Goal: Task Accomplishment & Management: Use online tool/utility

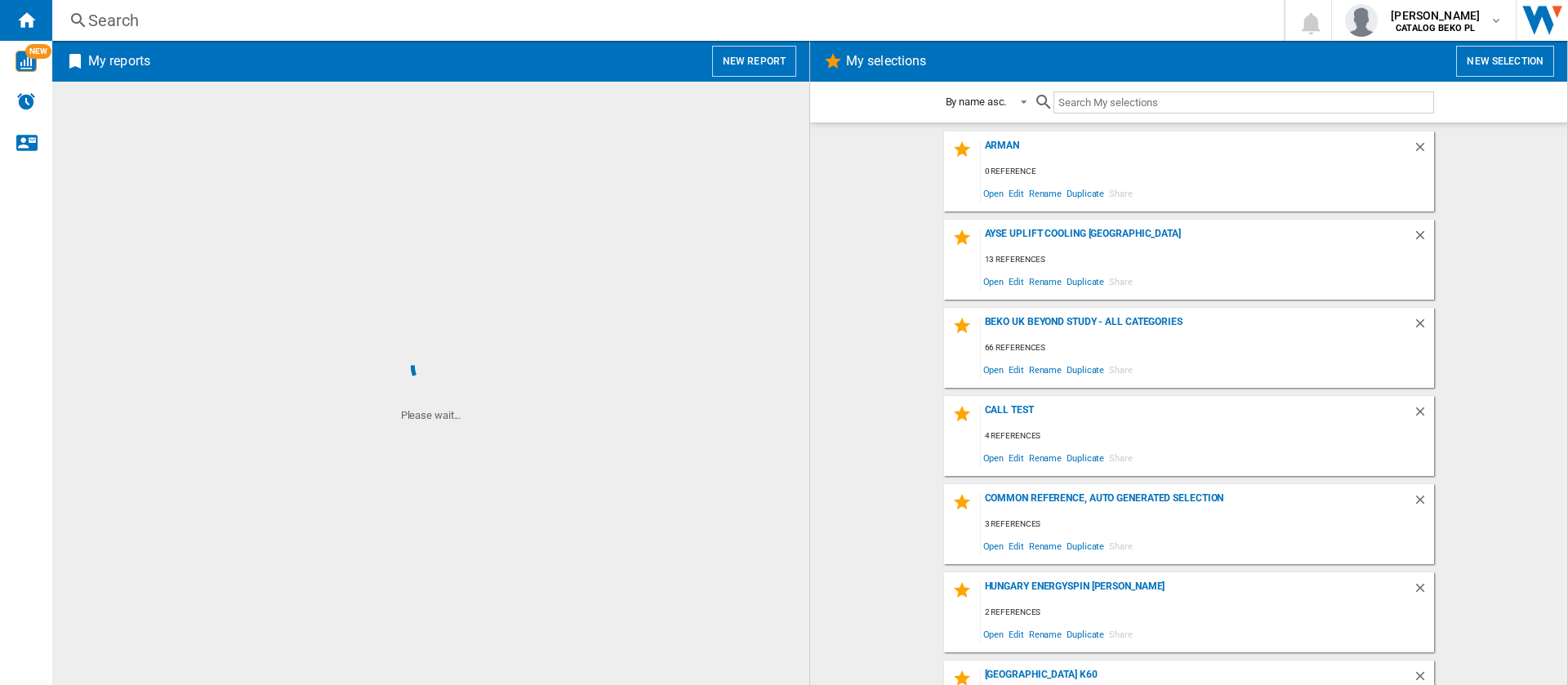
click at [750, 50] on button "New report" at bounding box center [754, 61] width 84 height 31
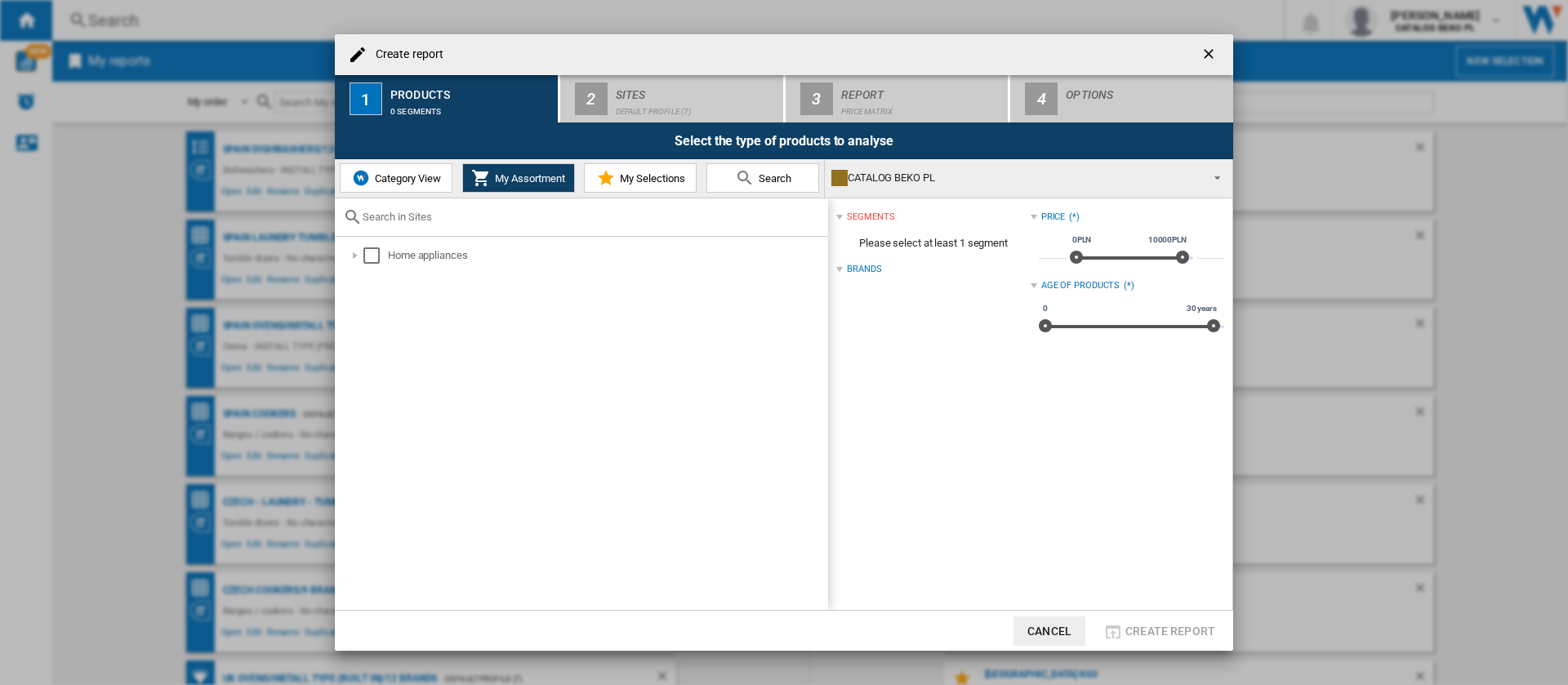
click at [403, 179] on span "Category View" at bounding box center [405, 178] width 70 height 13
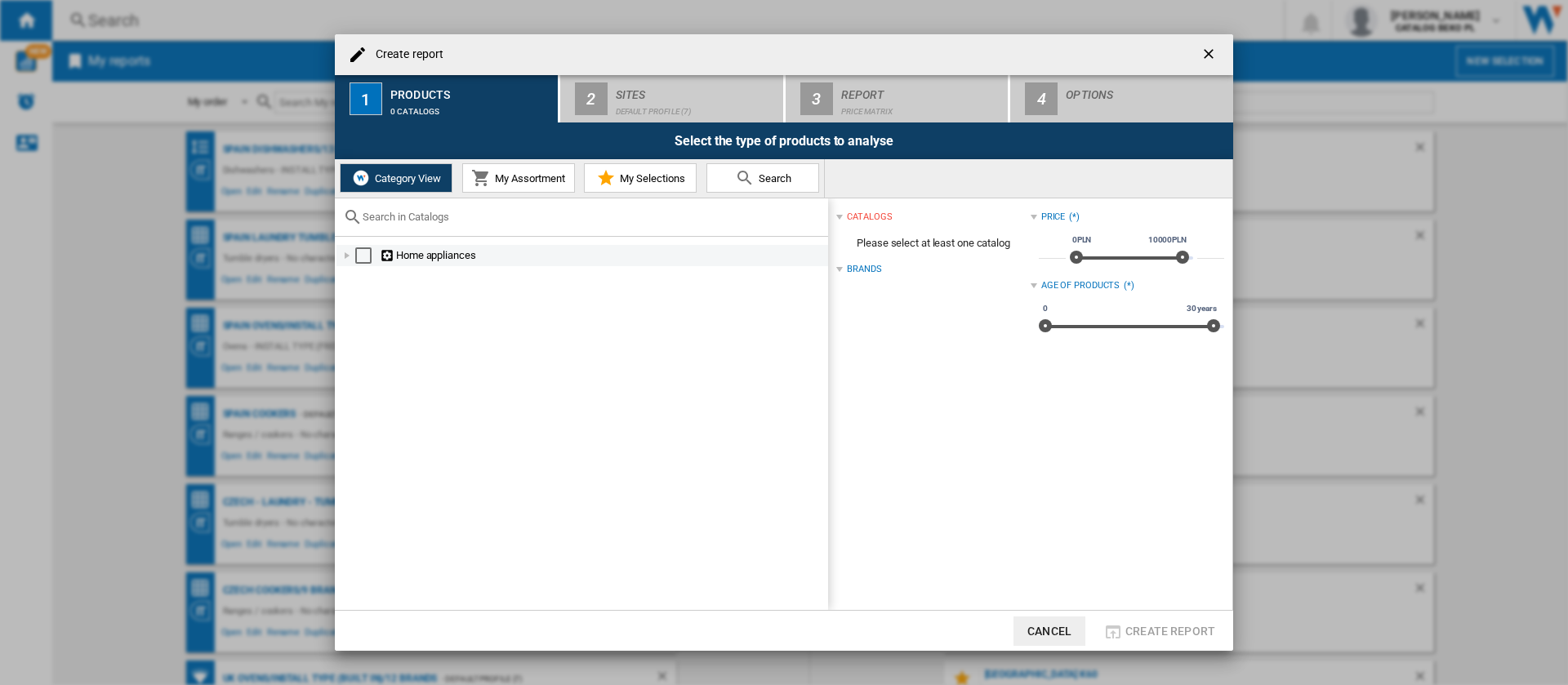
click at [345, 256] on div at bounding box center [347, 255] width 16 height 16
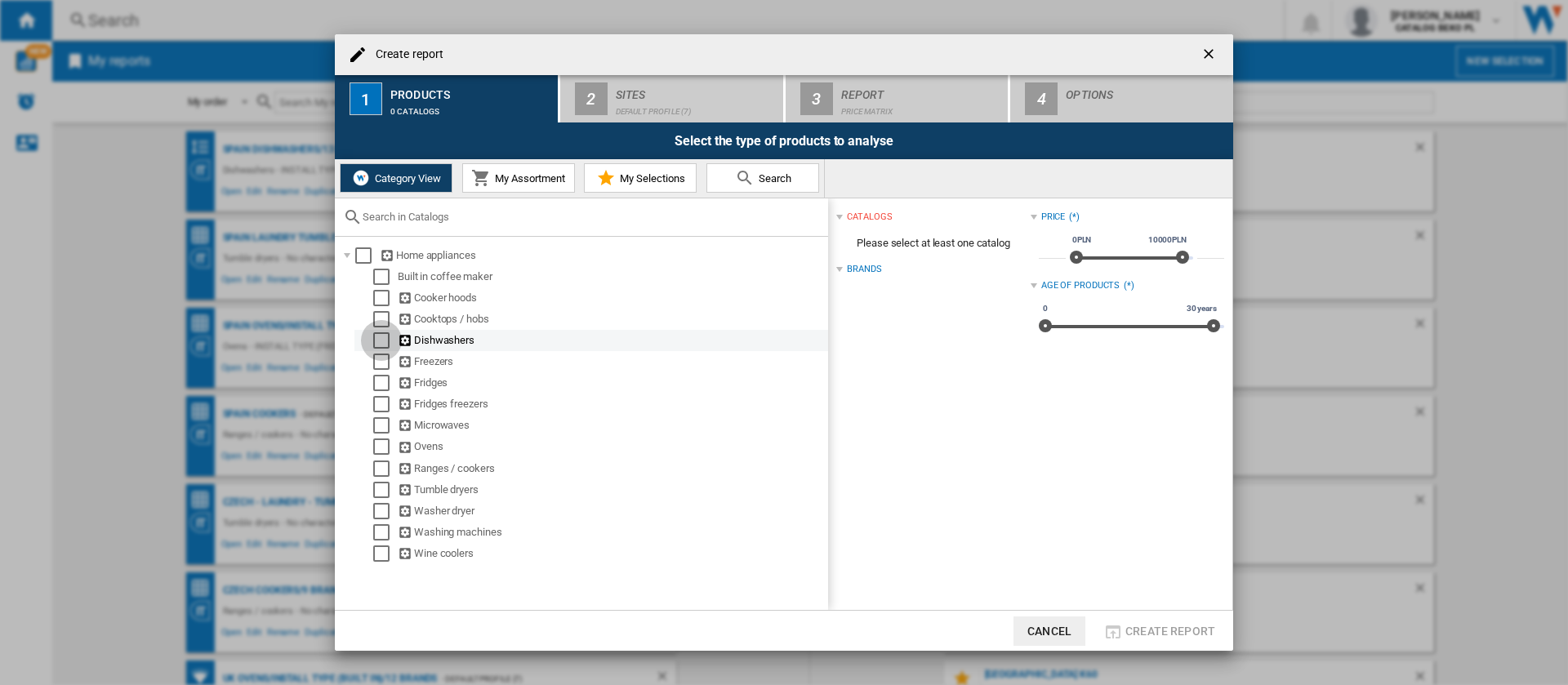
click at [382, 340] on div "Select" at bounding box center [381, 340] width 16 height 16
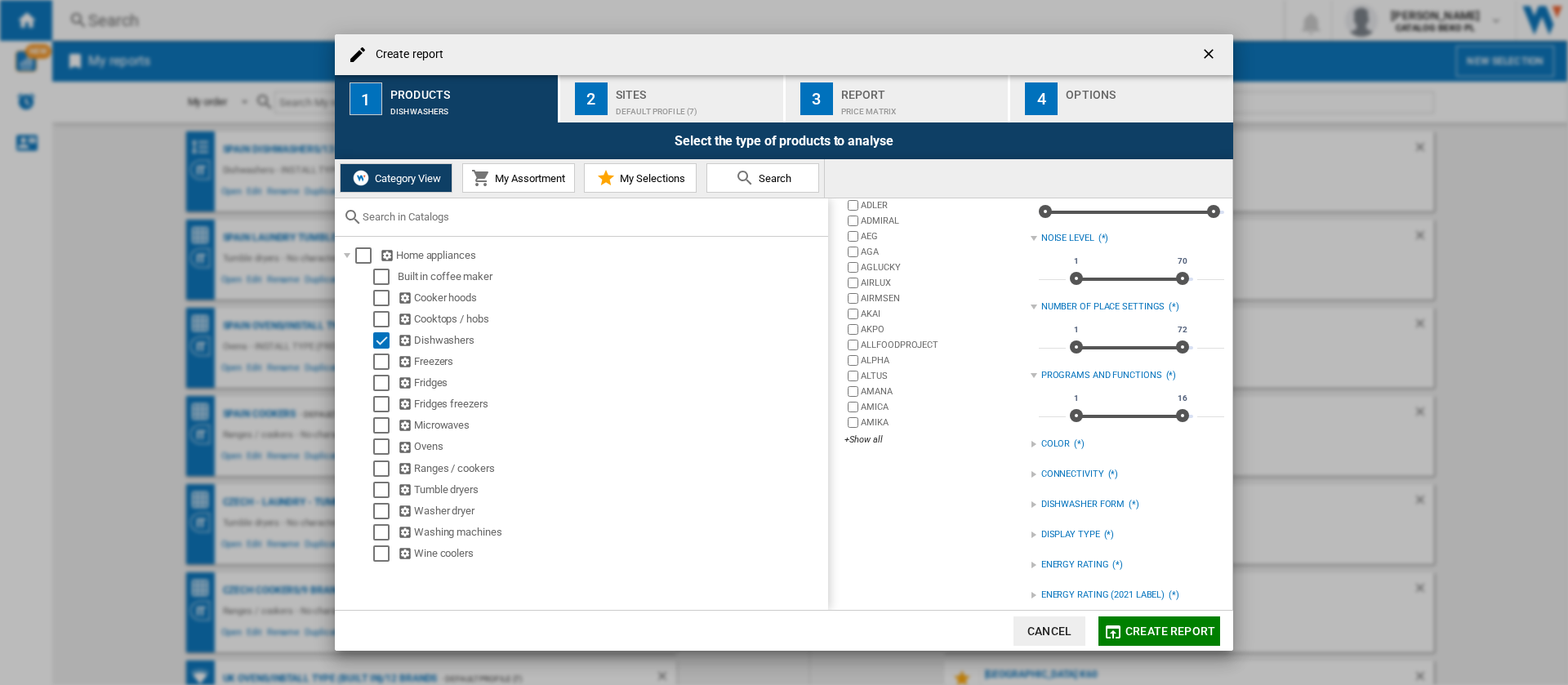
scroll to position [245, 0]
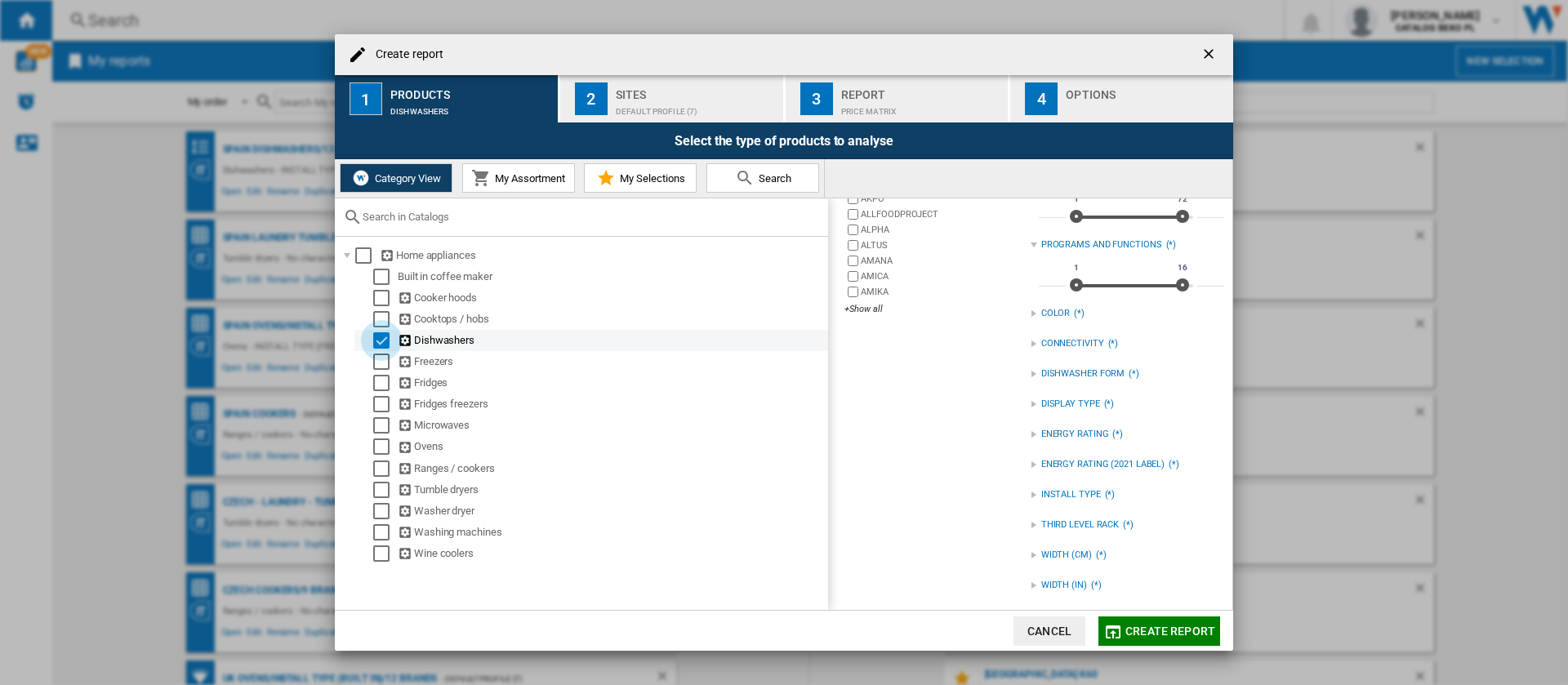
click at [389, 341] on div "Select" at bounding box center [381, 340] width 16 height 16
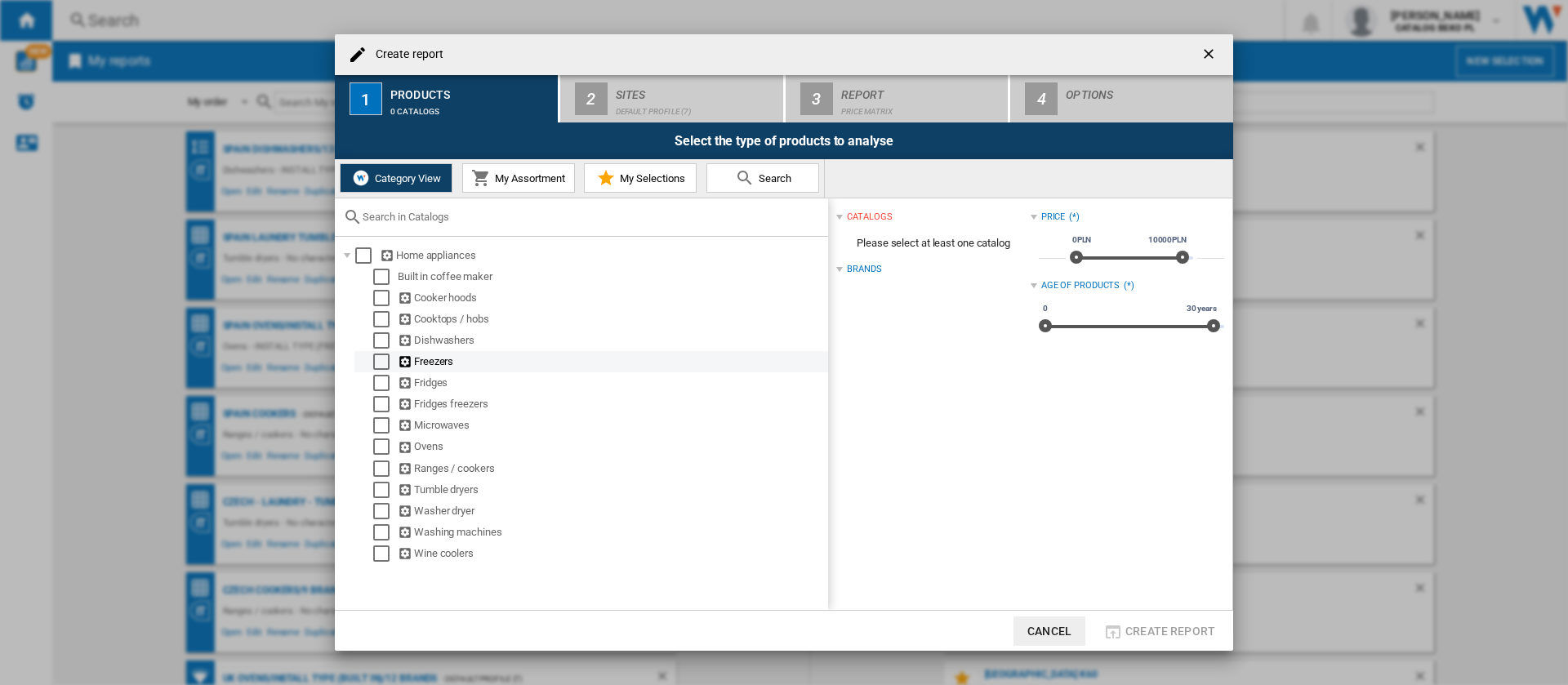
click at [376, 362] on div "Select" at bounding box center [381, 361] width 16 height 16
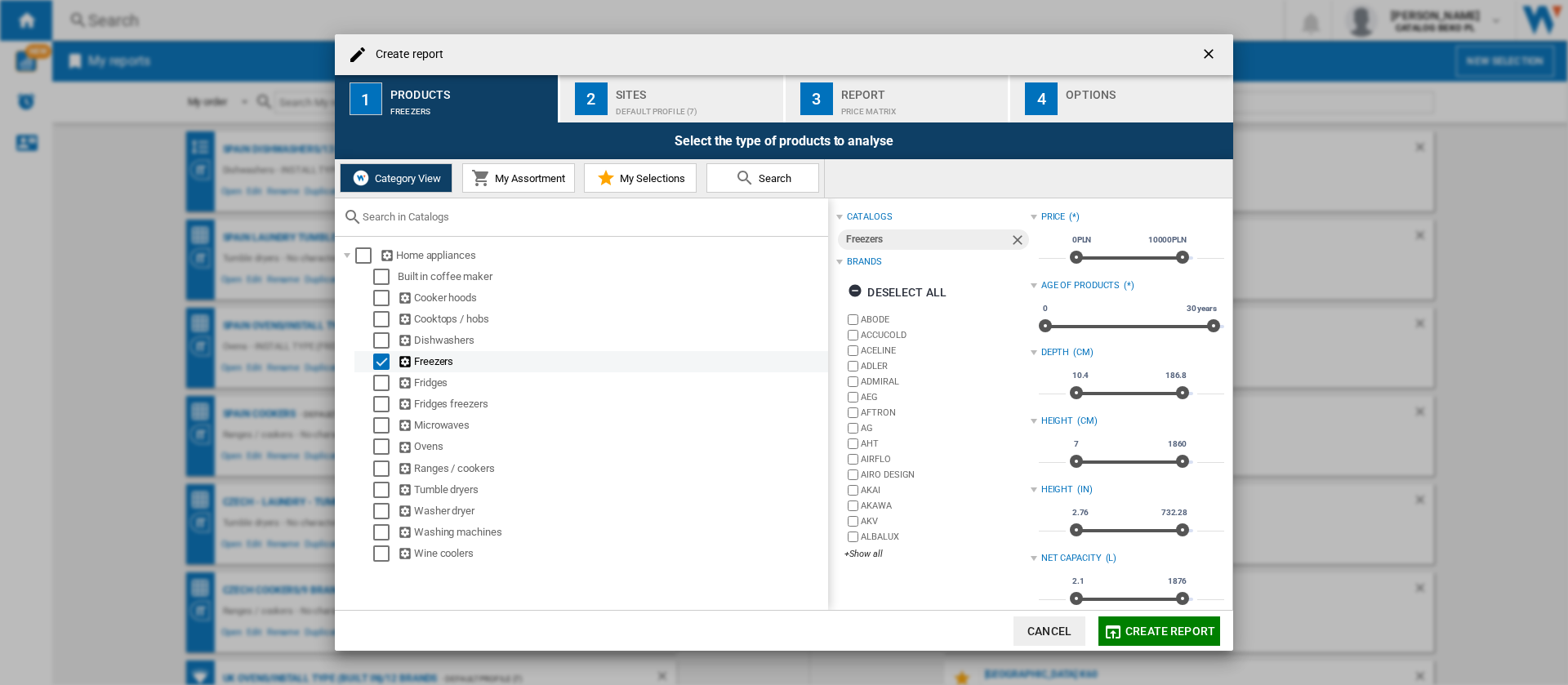
click at [381, 361] on div "Select" at bounding box center [381, 361] width 16 height 16
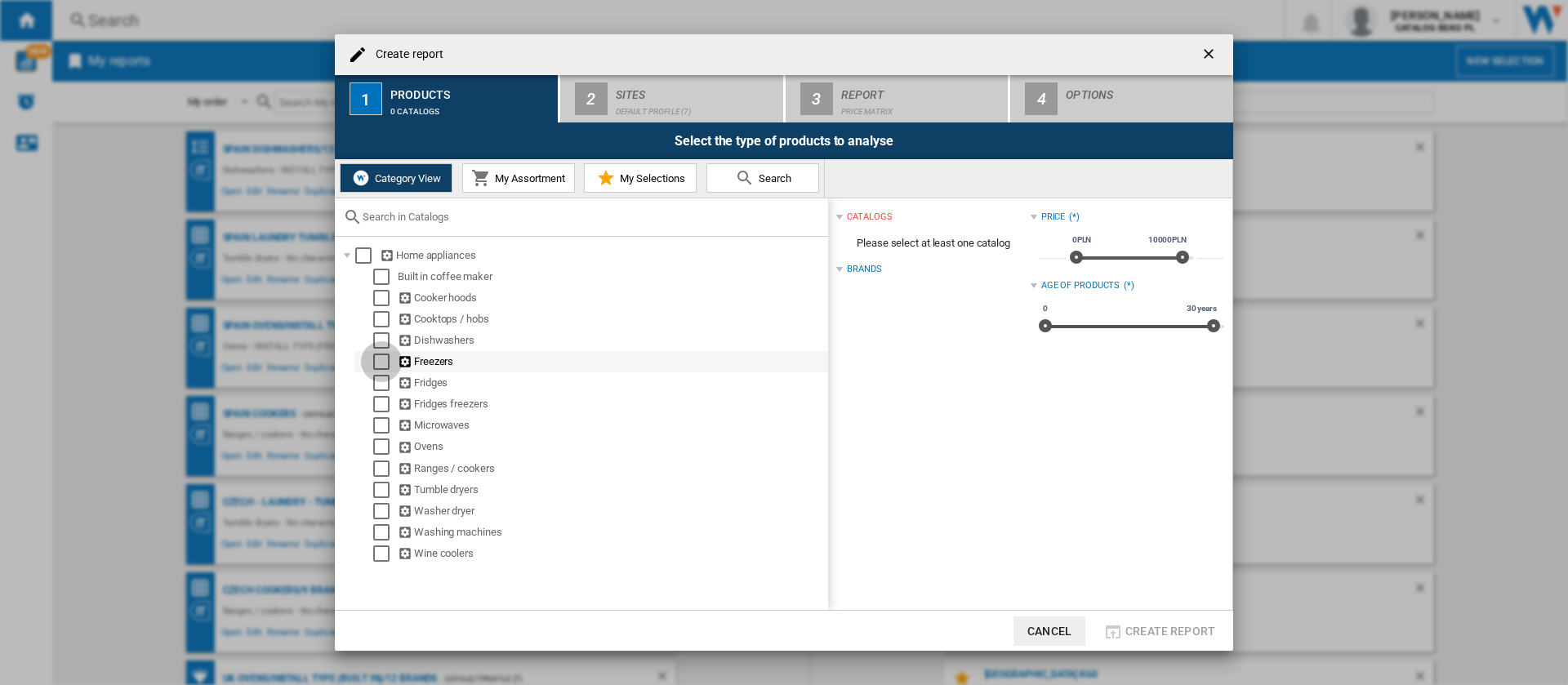
click at [377, 359] on div "Select" at bounding box center [381, 361] width 16 height 16
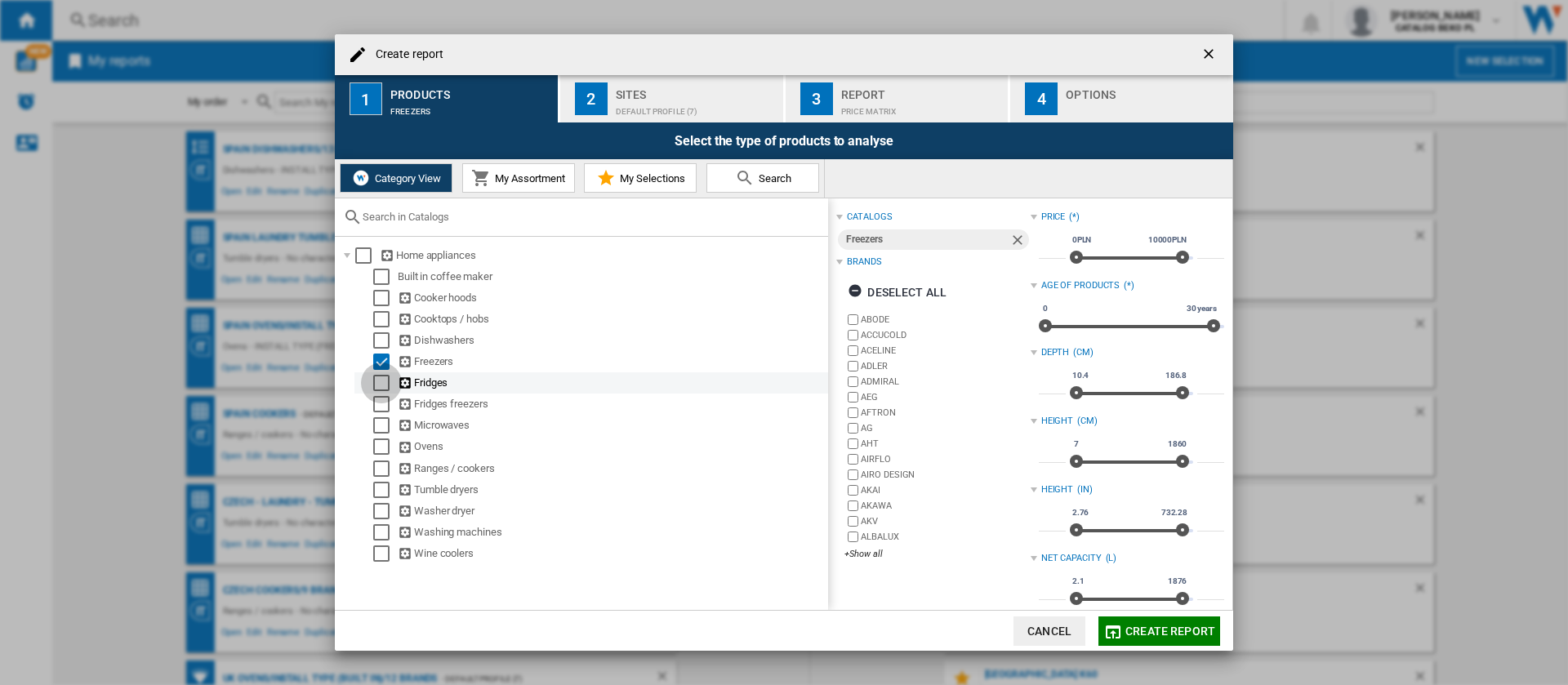
click at [380, 385] on div "Select" at bounding box center [381, 383] width 16 height 16
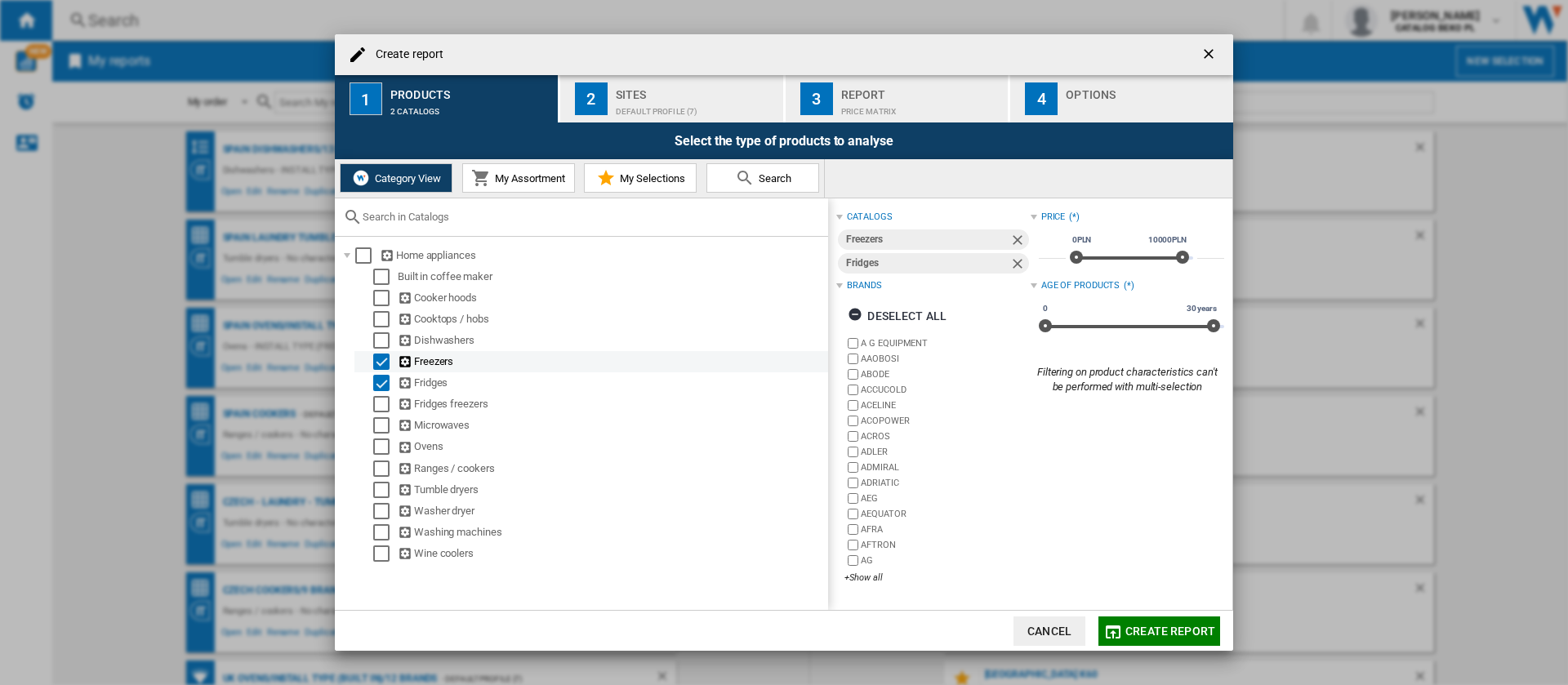
click at [380, 364] on div "Select" at bounding box center [381, 361] width 16 height 16
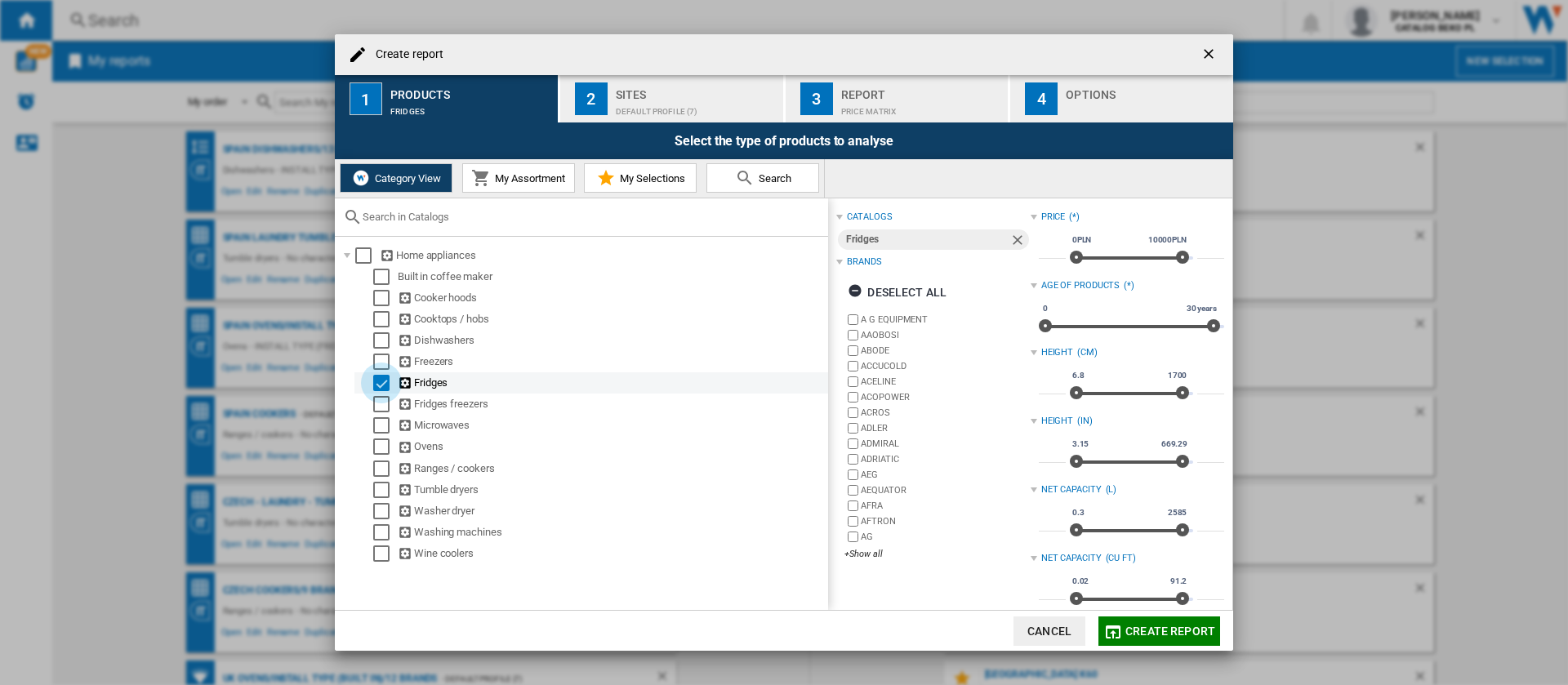
click at [381, 380] on div "Select" at bounding box center [381, 383] width 16 height 16
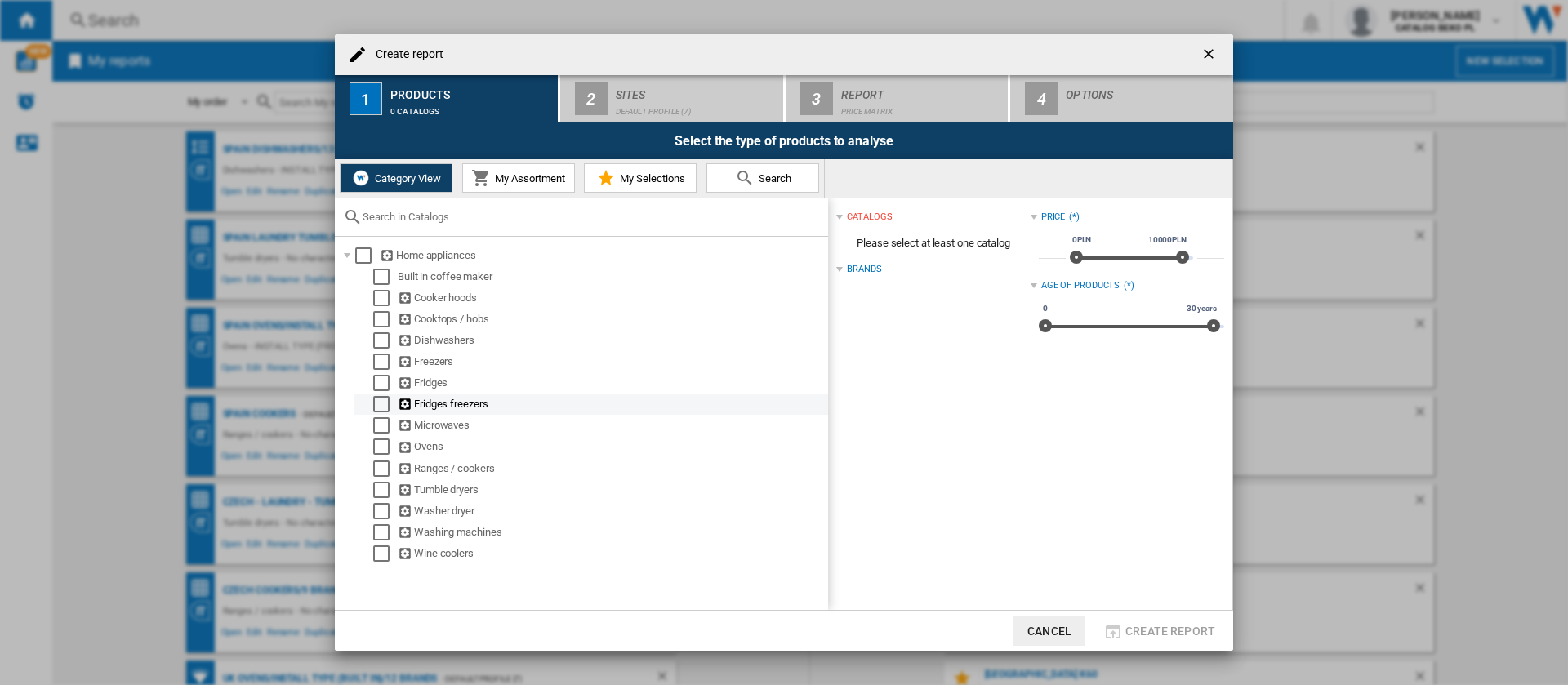
click at [381, 401] on div "Select" at bounding box center [381, 404] width 16 height 16
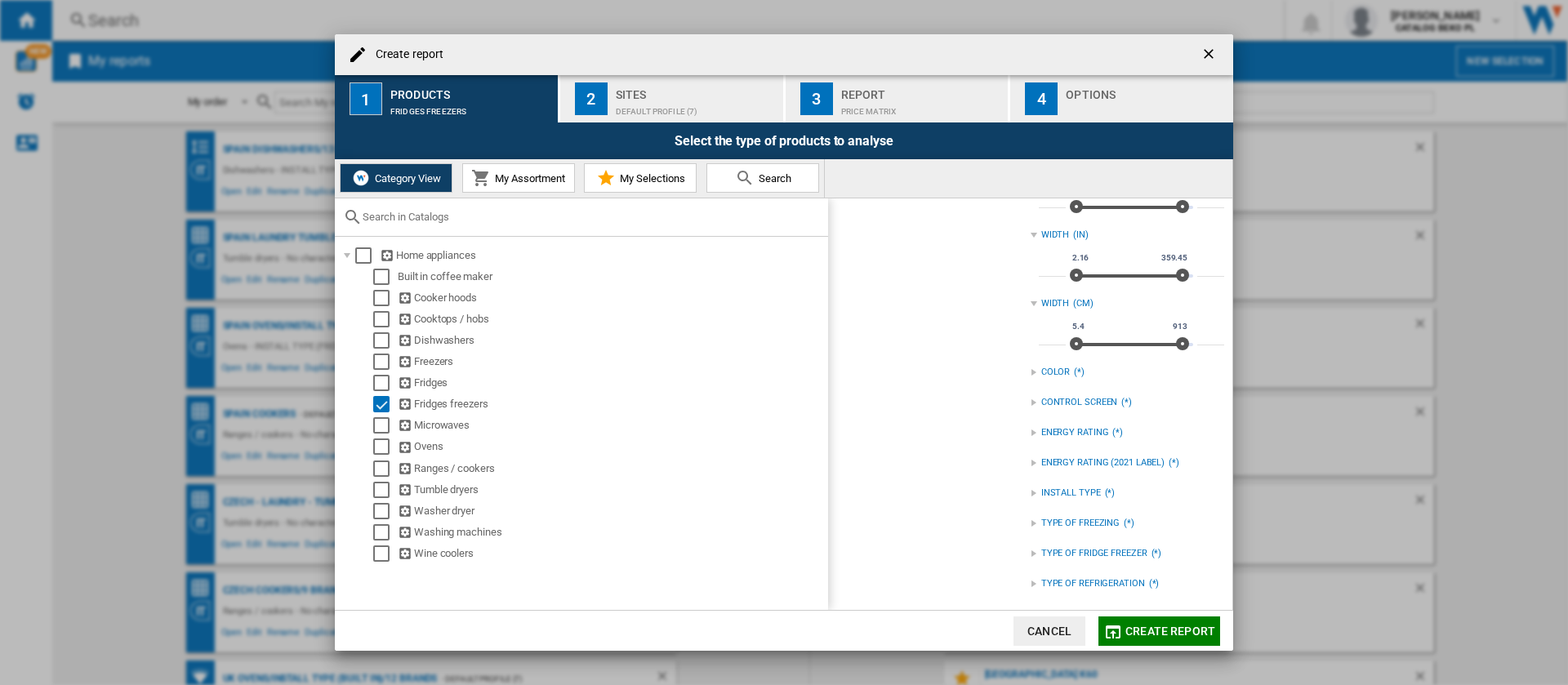
scroll to position [737, 0]
click at [384, 405] on div "Select" at bounding box center [381, 404] width 16 height 16
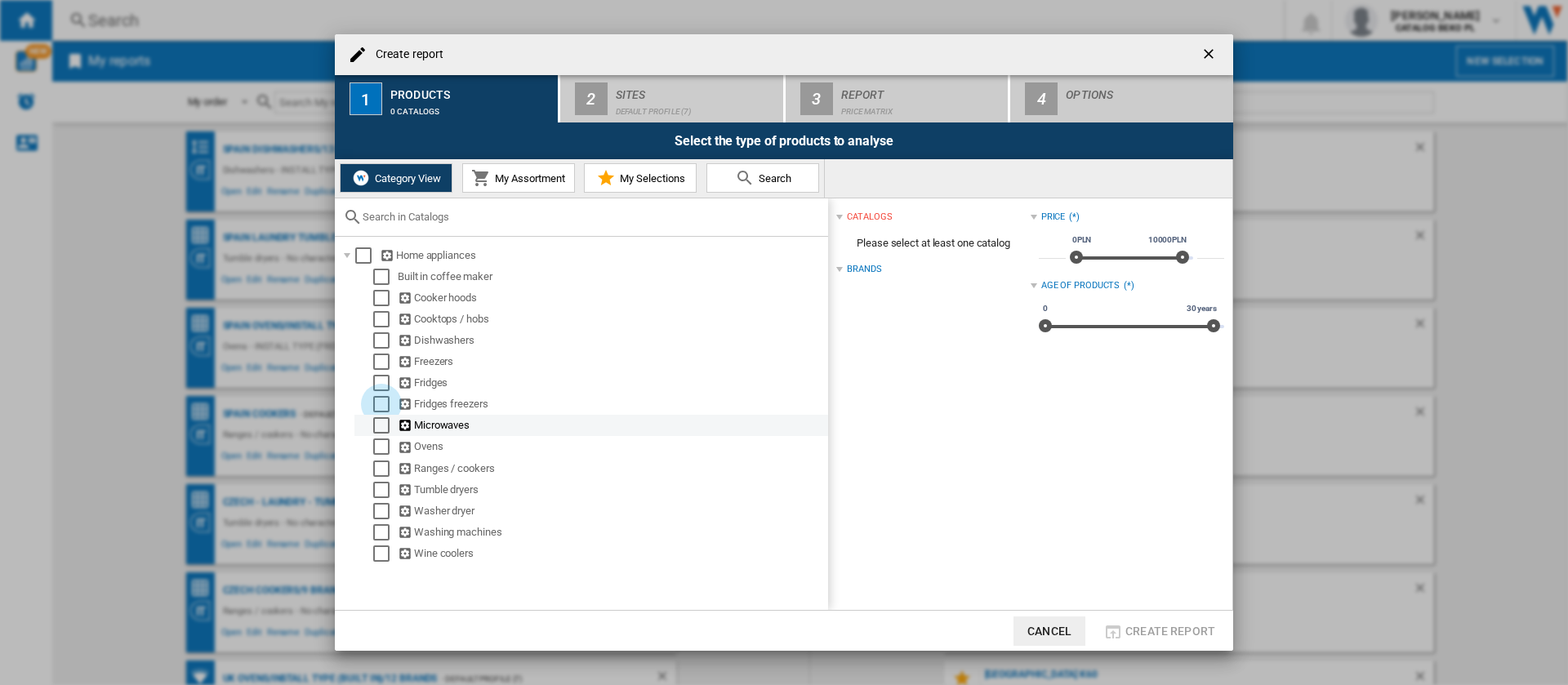
scroll to position [0, 0]
click at [379, 431] on div "Select" at bounding box center [381, 425] width 16 height 16
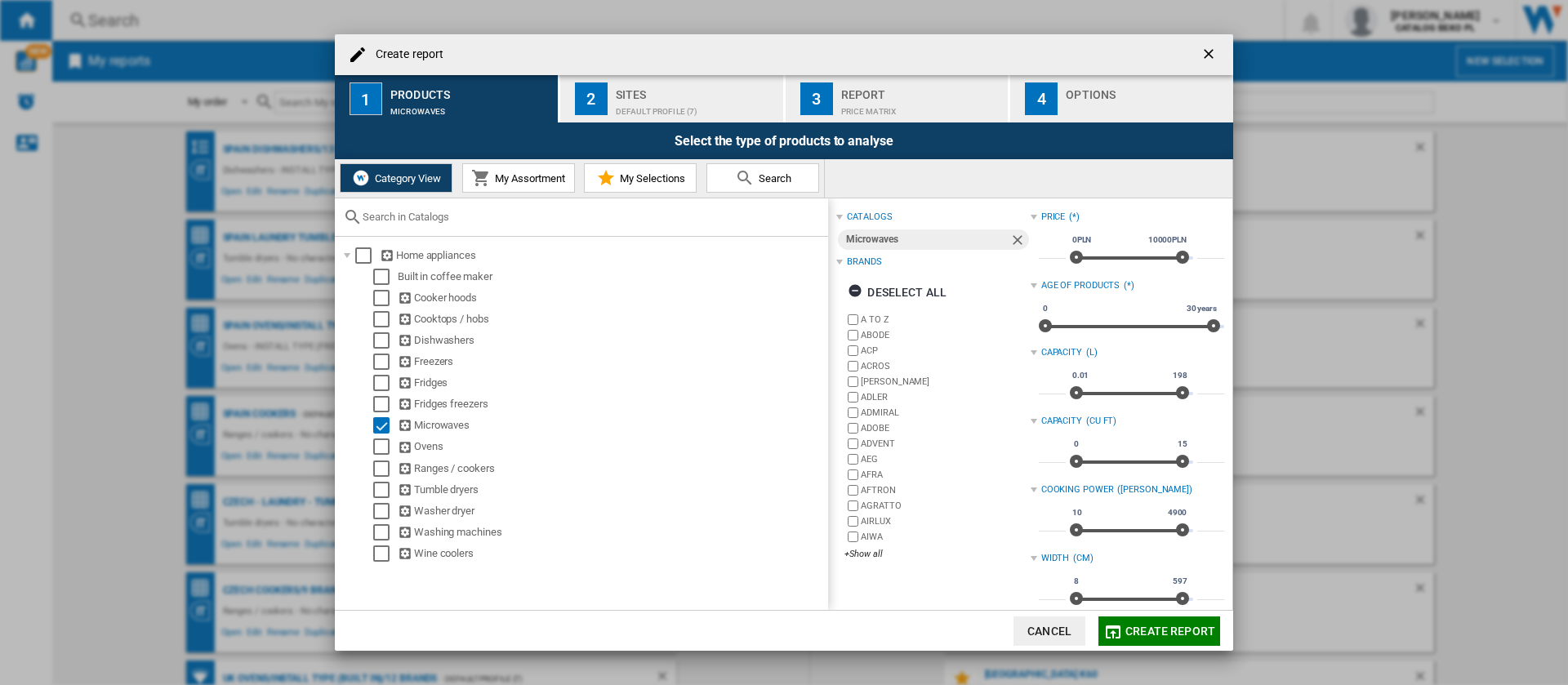
click at [1063, 25] on div "Create report 1 Products Microwaves 2 Sites Default profile (7) 3 Report Price …" at bounding box center [784, 342] width 1568 height 685
click at [1205, 49] on ng-md-icon "getI18NText('BUTTONS.CLOSE_DIALOG')" at bounding box center [1210, 55] width 19 height 19
